Goal: Navigation & Orientation: Find specific page/section

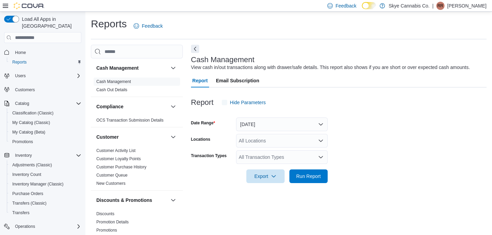
scroll to position [5, 0]
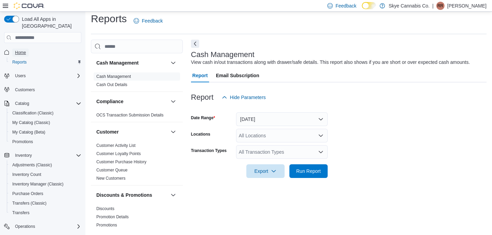
click at [22, 50] on span "Home" at bounding box center [20, 52] width 11 height 5
